Goal: Task Accomplishment & Management: Manage account settings

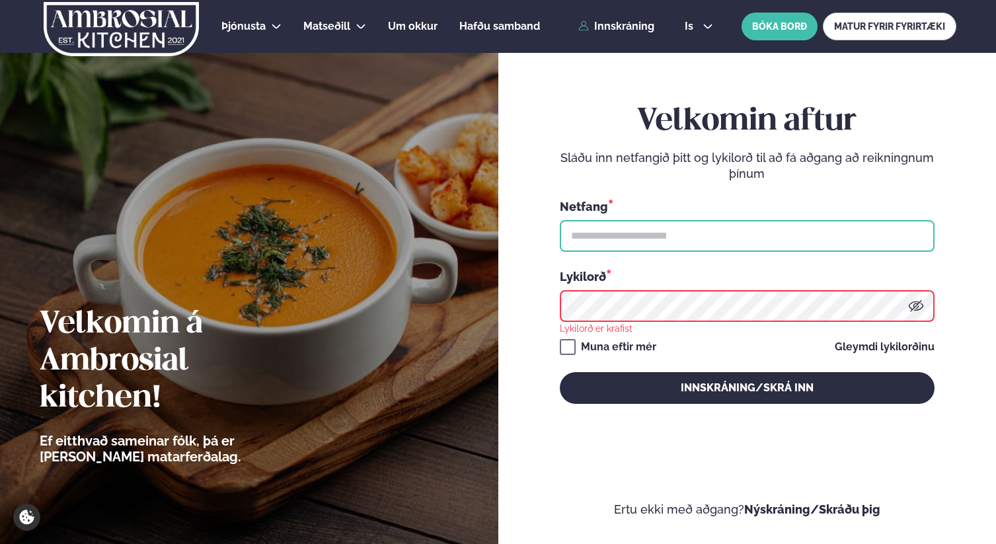
type input "**********"
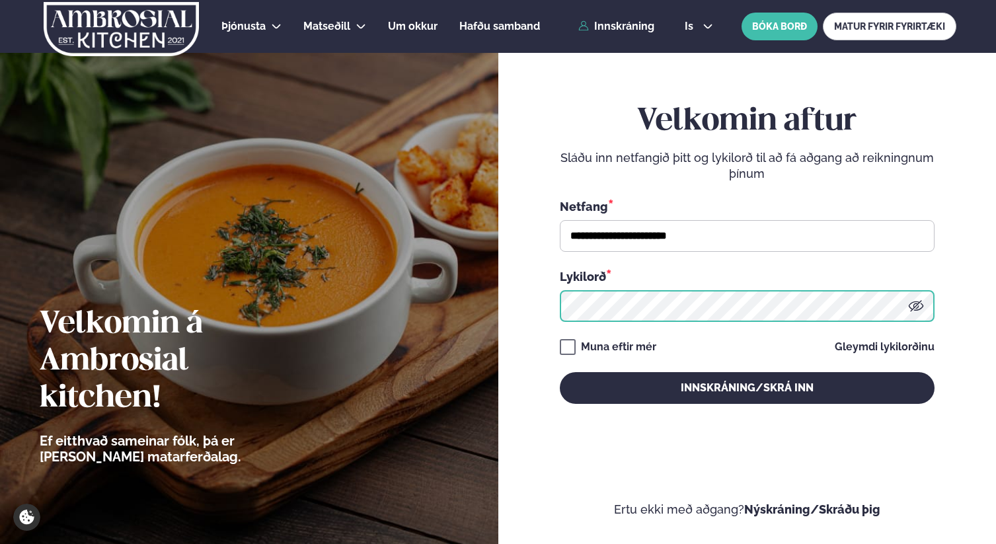
click at [560, 372] on button "Innskráning/Skrá inn" at bounding box center [747, 388] width 375 height 32
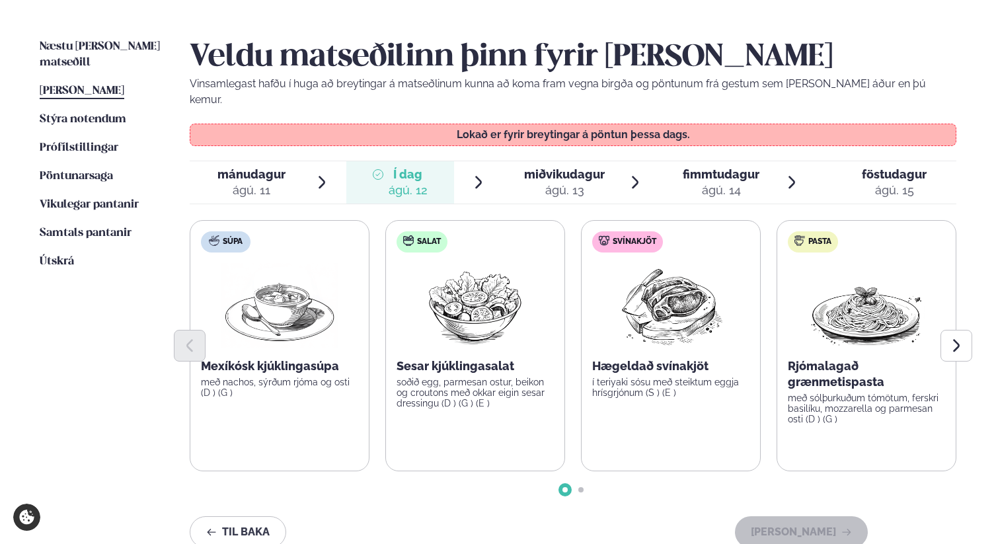
scroll to position [310, 0]
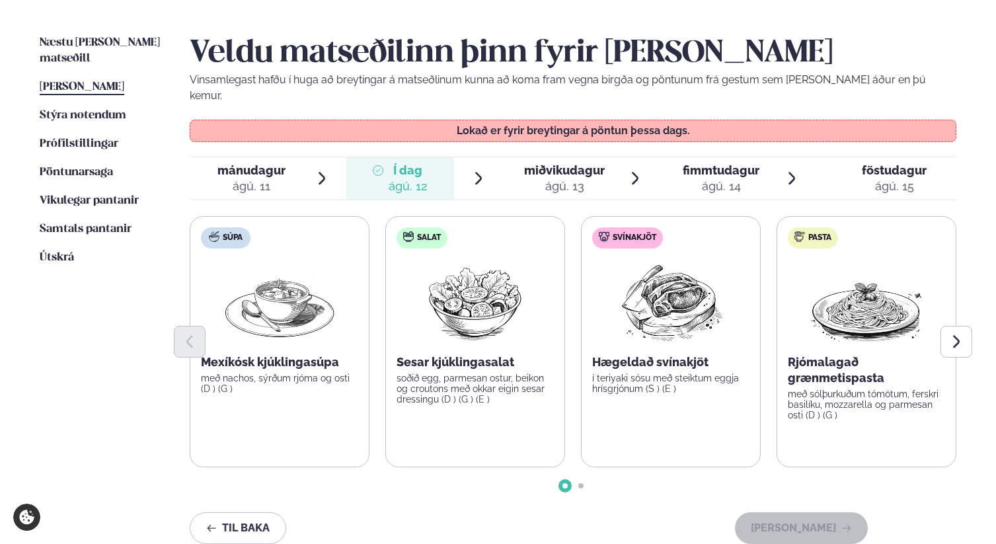
click at [563, 179] on div "ágú. 13" at bounding box center [564, 187] width 81 height 16
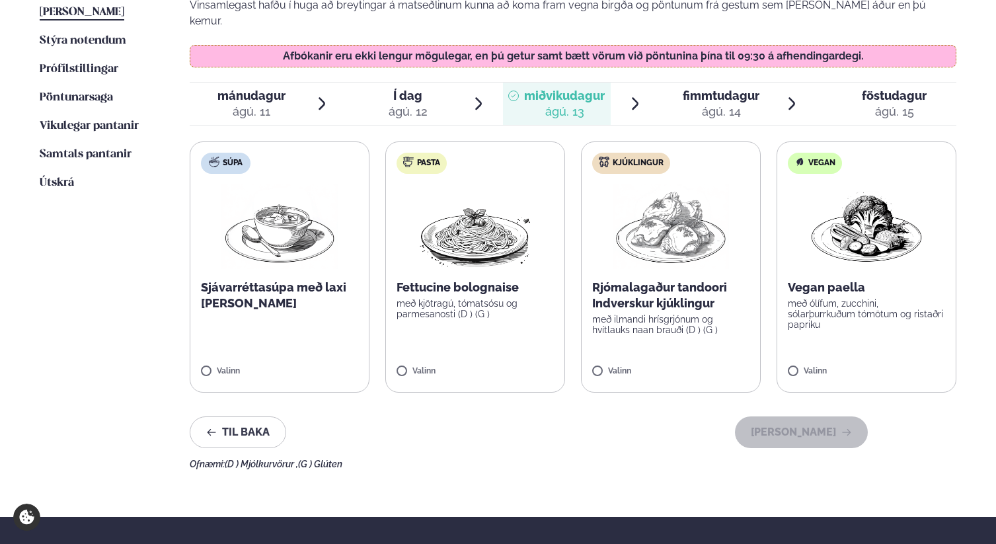
scroll to position [391, 0]
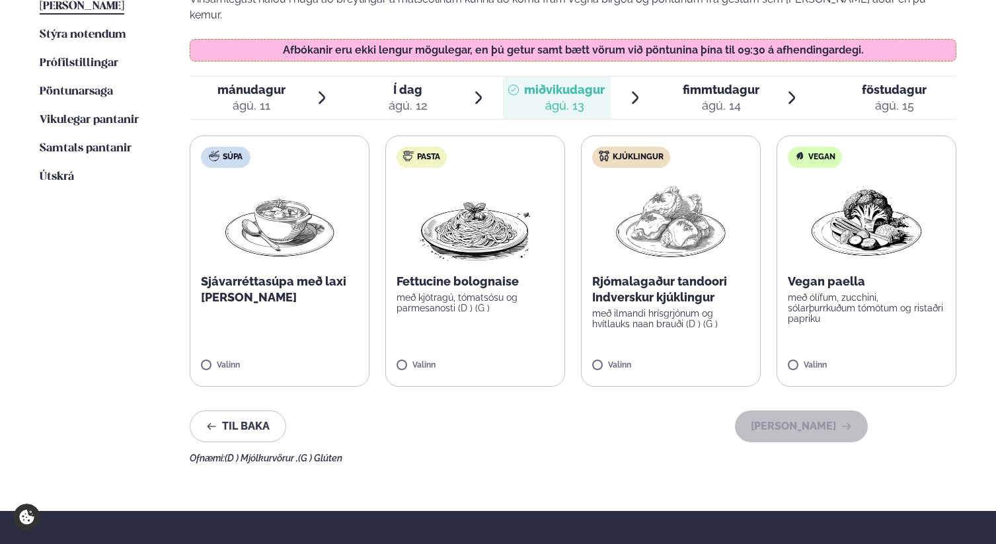
click at [659, 245] on img at bounding box center [671, 221] width 116 height 85
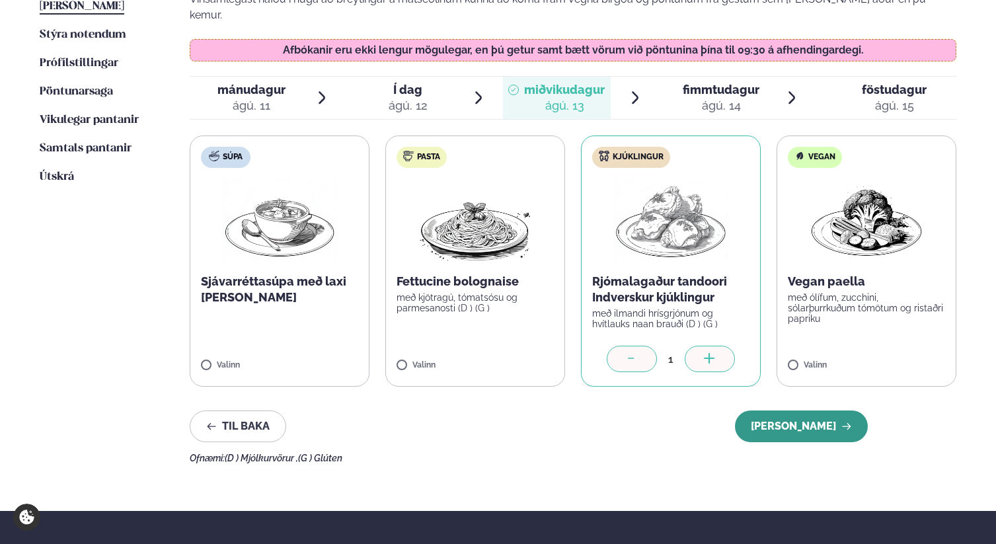
click at [785, 411] on button "[PERSON_NAME]" at bounding box center [801, 427] width 133 height 32
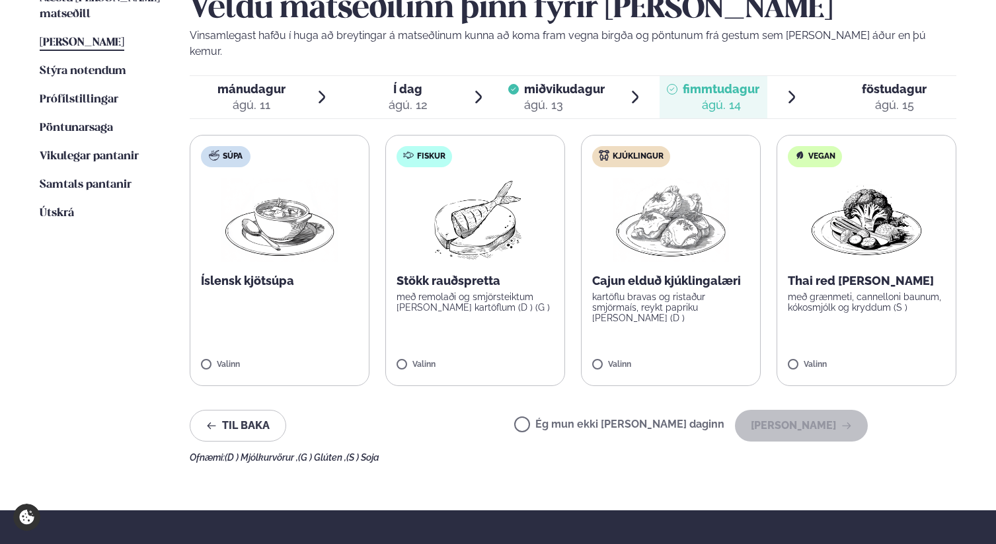
scroll to position [348, 0]
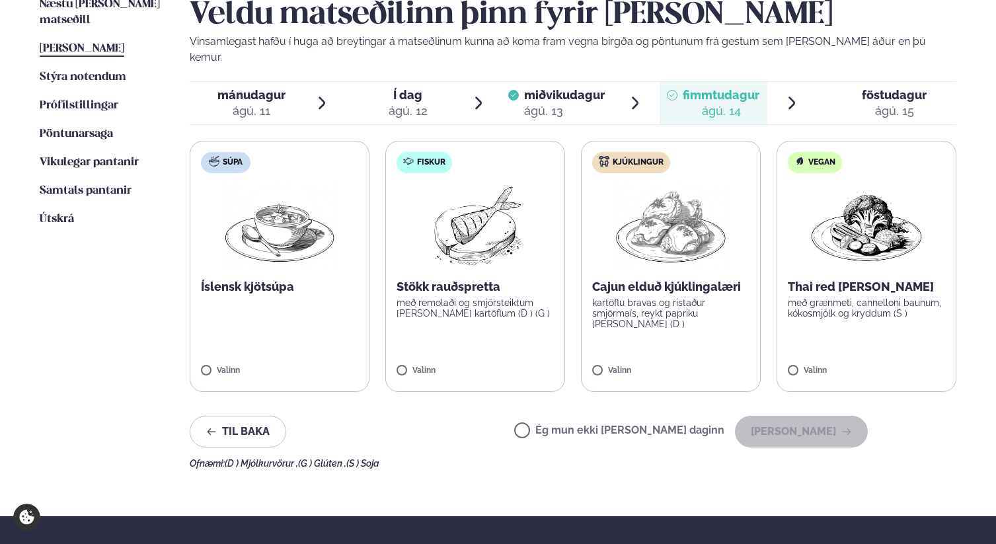
click at [479, 247] on img at bounding box center [475, 226] width 117 height 85
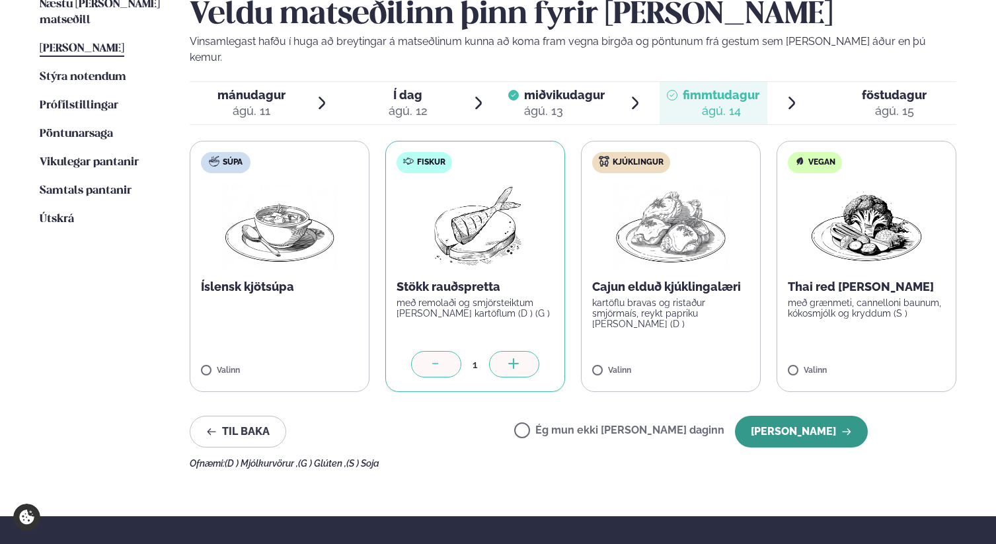
click at [800, 420] on button "[PERSON_NAME]" at bounding box center [801, 432] width 133 height 32
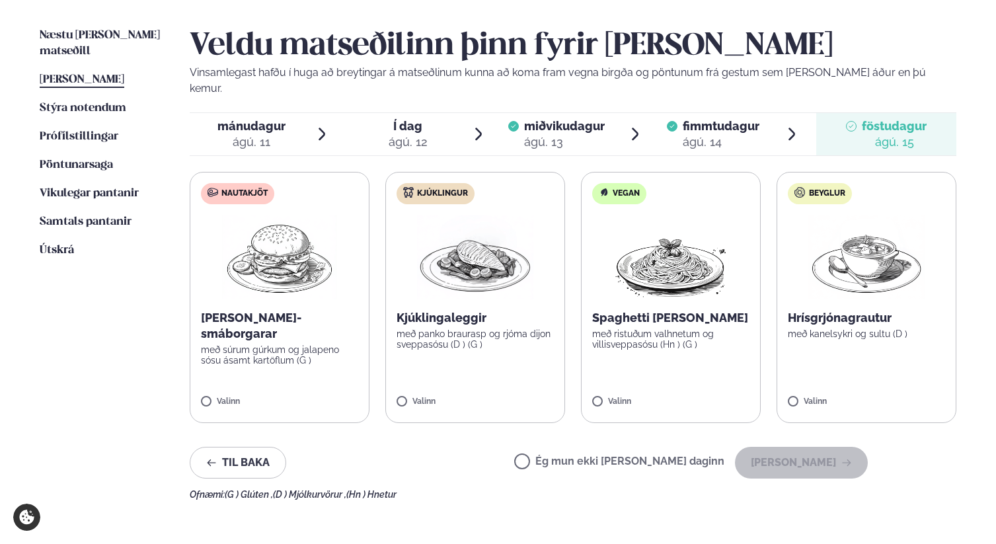
scroll to position [303, 0]
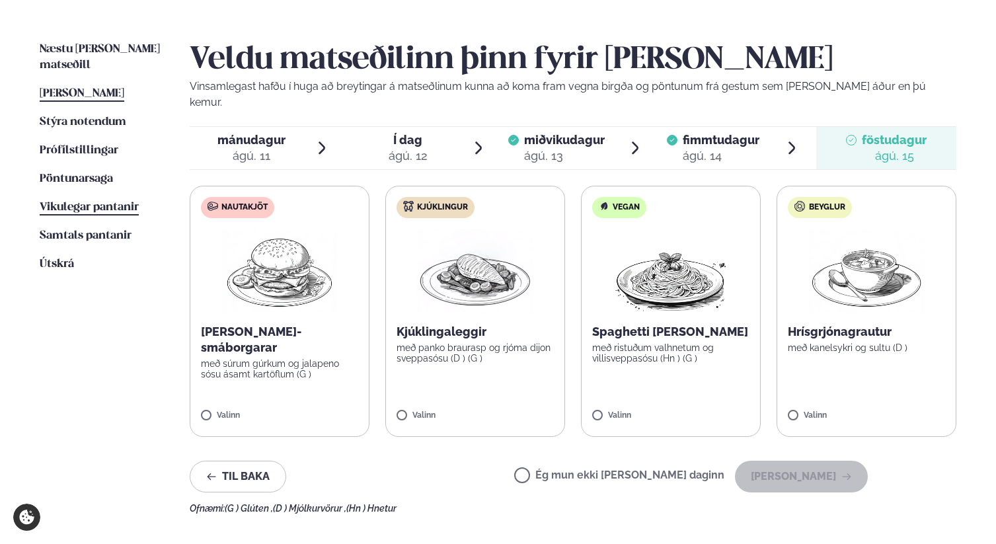
click at [126, 202] on span "Vikulegar pantanir" at bounding box center [89, 207] width 99 height 11
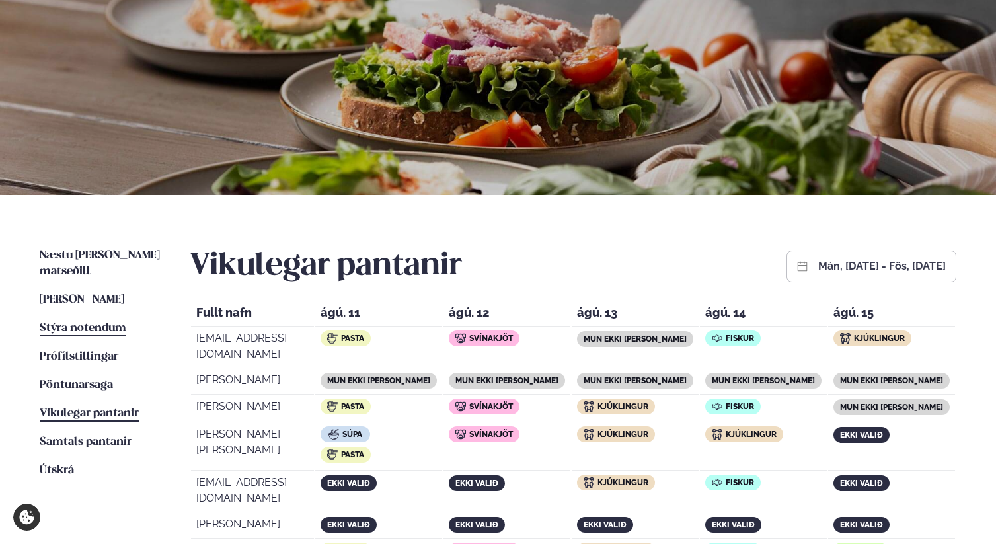
scroll to position [132, 0]
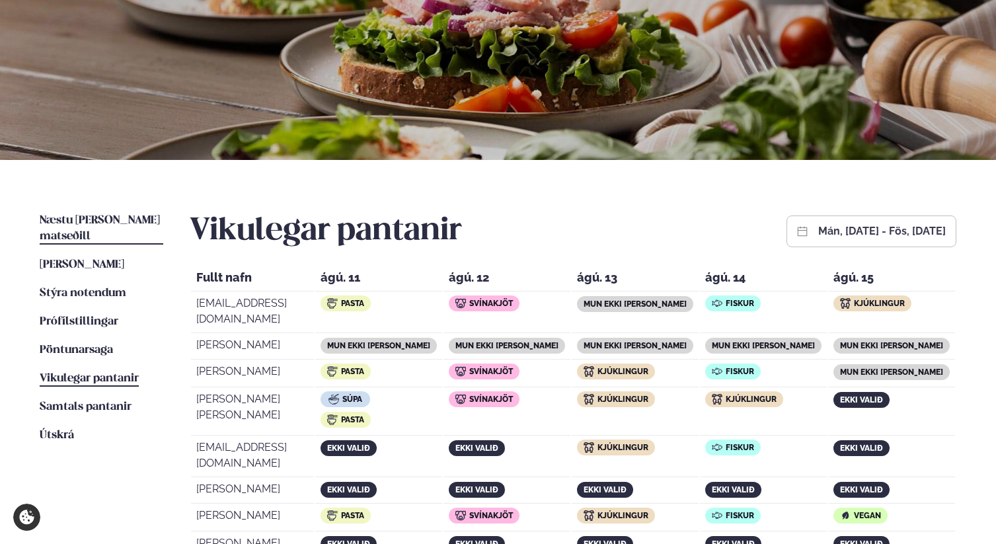
click at [115, 218] on span "Næstu [PERSON_NAME] matseðill" at bounding box center [100, 228] width 120 height 27
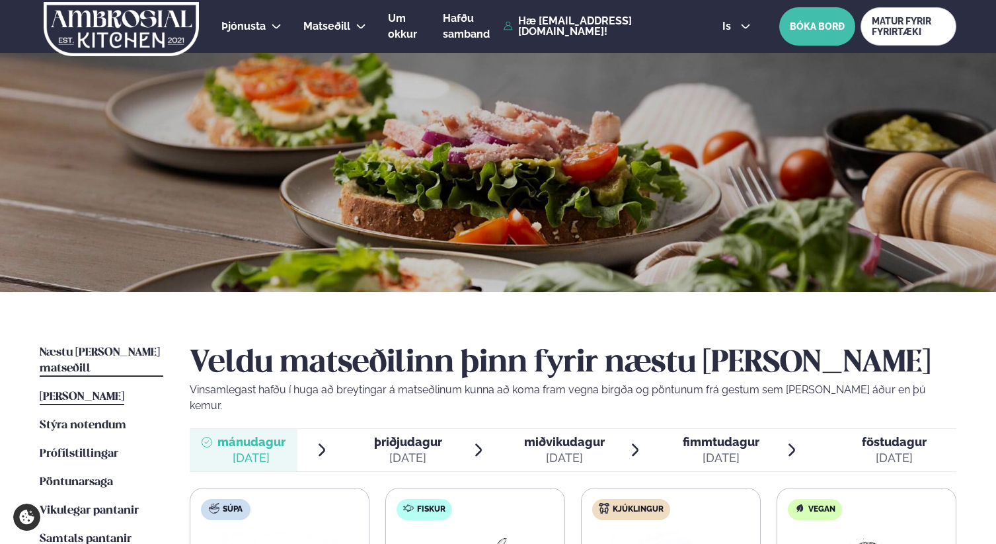
click at [107, 391] on span "[PERSON_NAME]" at bounding box center [82, 396] width 85 height 11
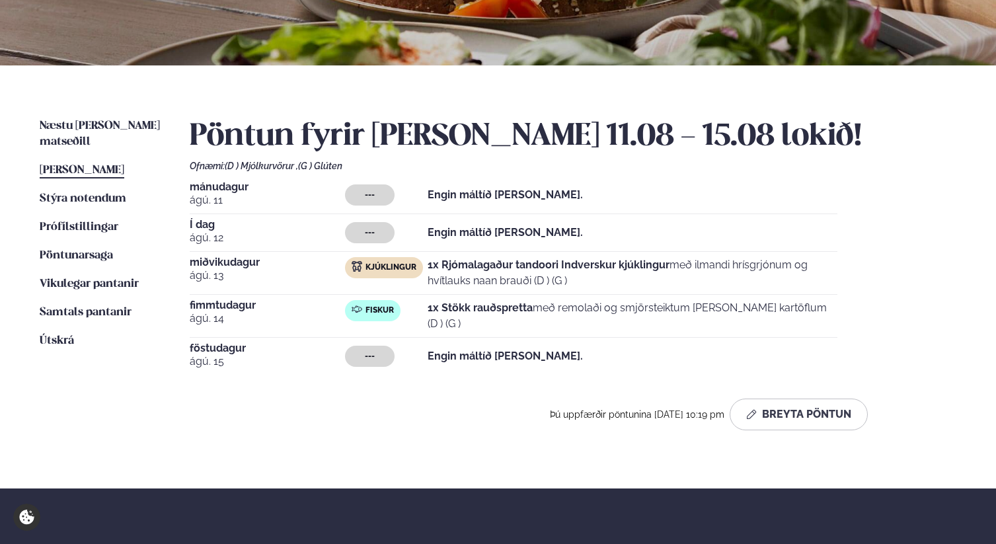
scroll to position [339, 0]
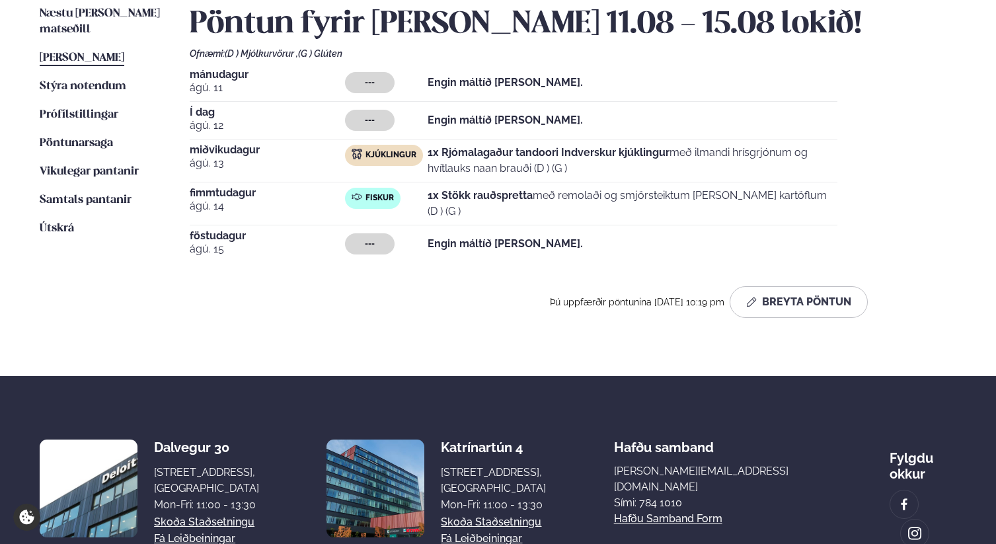
click at [805, 317] on div "Pöntun fyrir [PERSON_NAME] 11.08 - 15.08 lokið! Ofnæmi: (D ) Mjólkurvörur , (G …" at bounding box center [573, 167] width 767 height 323
click at [809, 303] on button "Breyta Pöntun" at bounding box center [799, 302] width 138 height 32
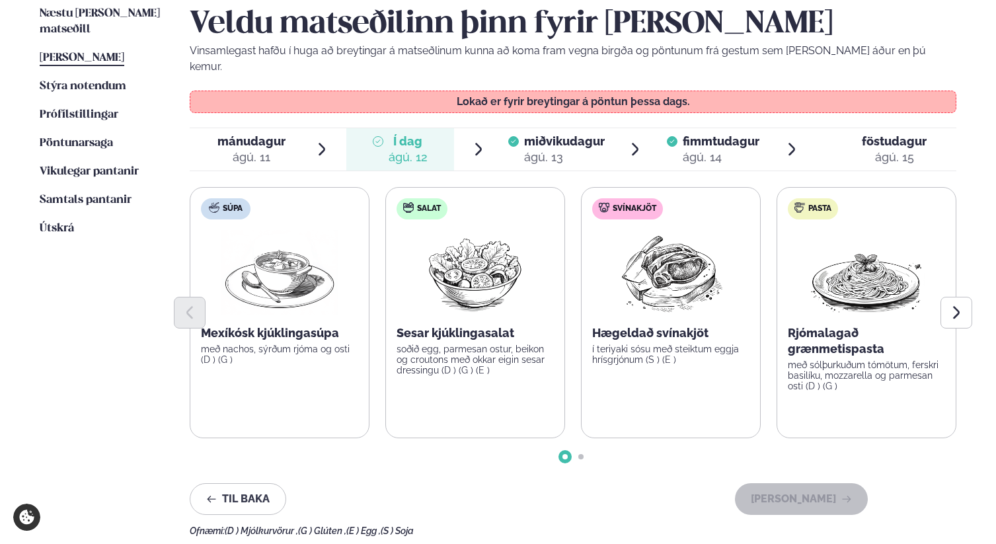
click at [888, 134] on span "föstudagur" at bounding box center [894, 141] width 65 height 14
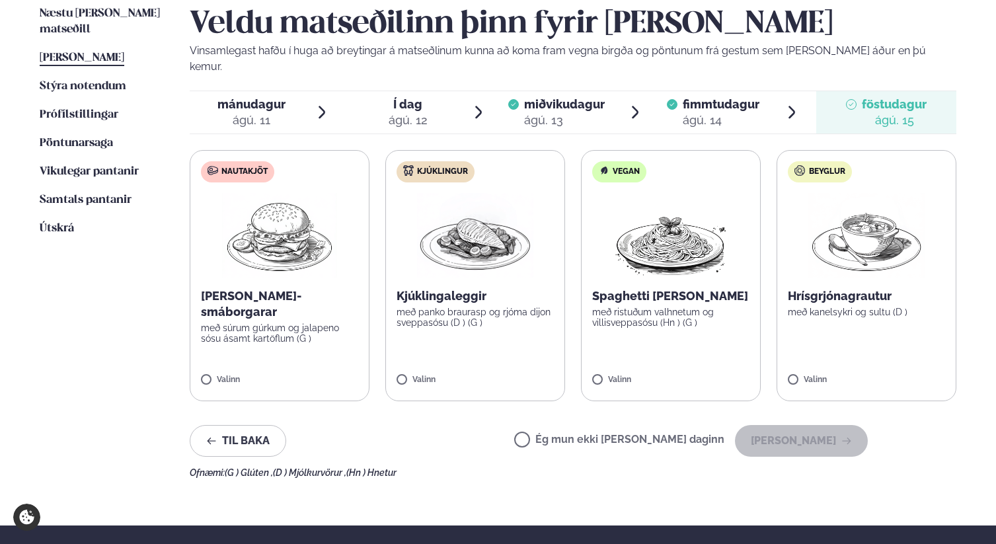
click at [278, 244] on img at bounding box center [279, 235] width 117 height 85
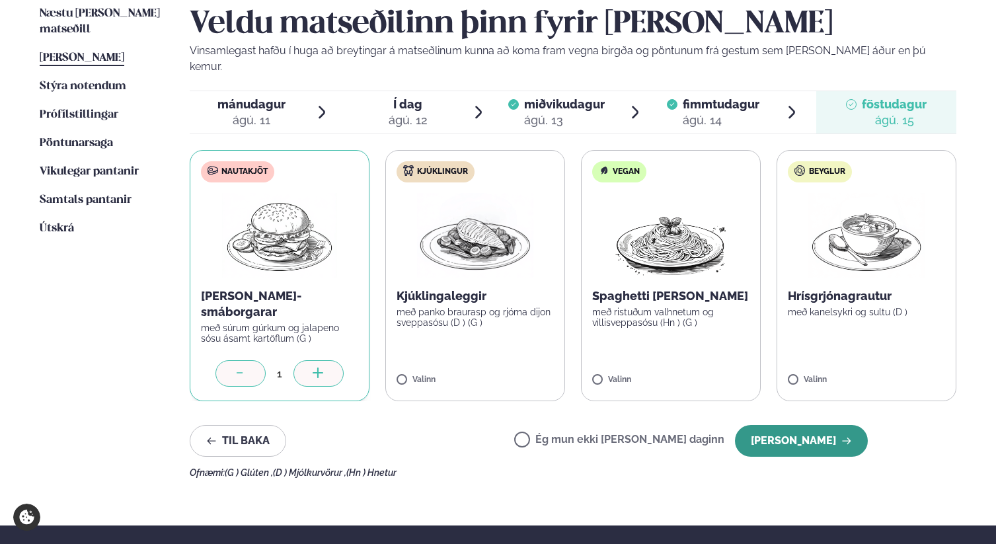
click at [797, 425] on button "[PERSON_NAME]" at bounding box center [801, 441] width 133 height 32
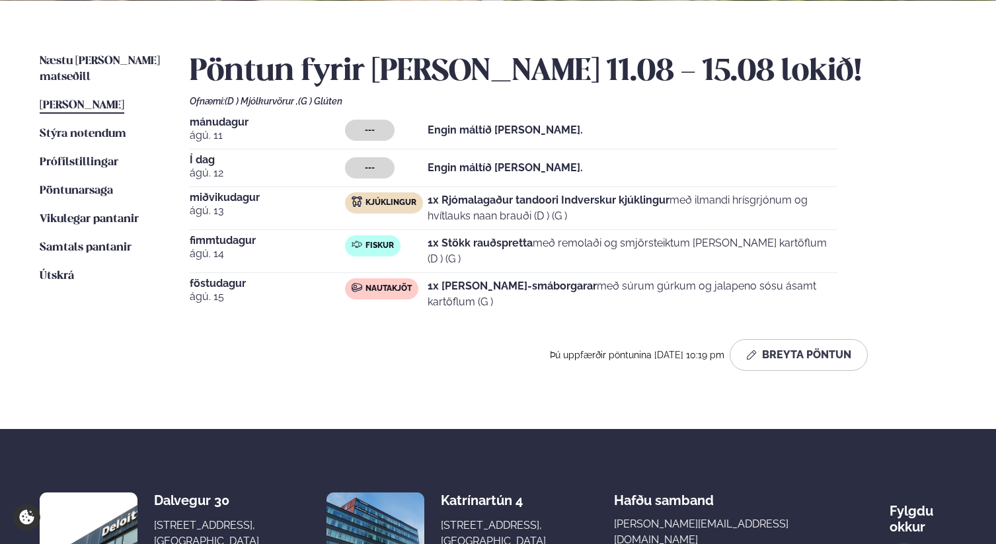
scroll to position [290, 0]
